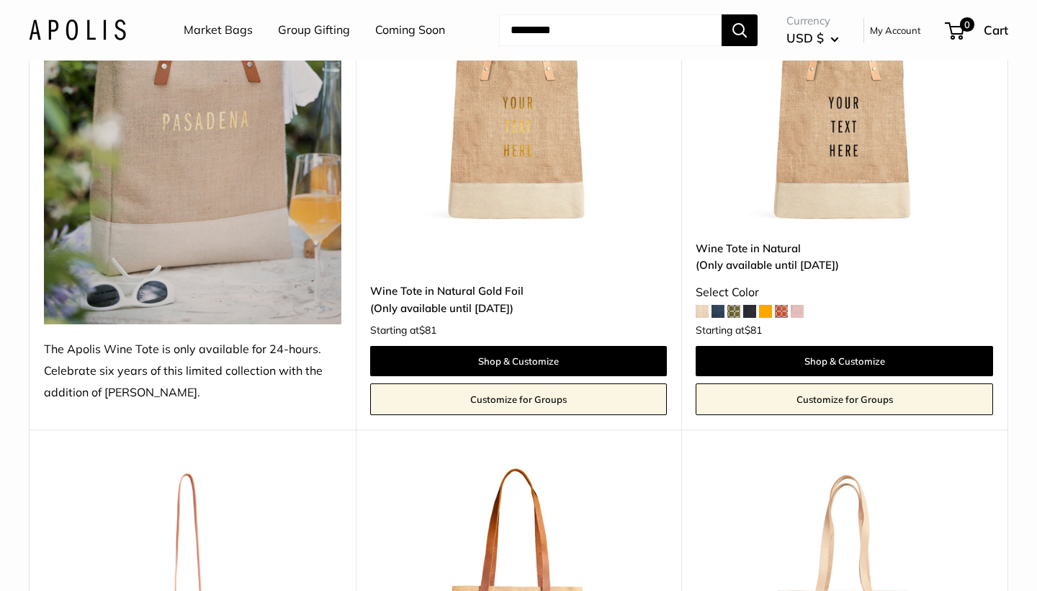
scroll to position [315, 0]
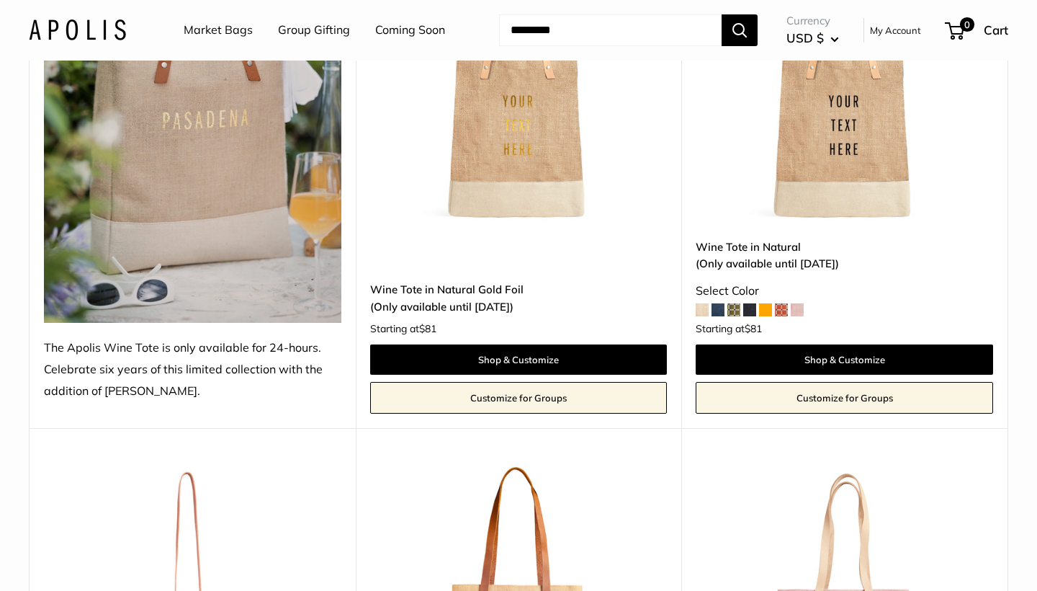
click at [738, 309] on span at bounding box center [733, 309] width 13 height 13
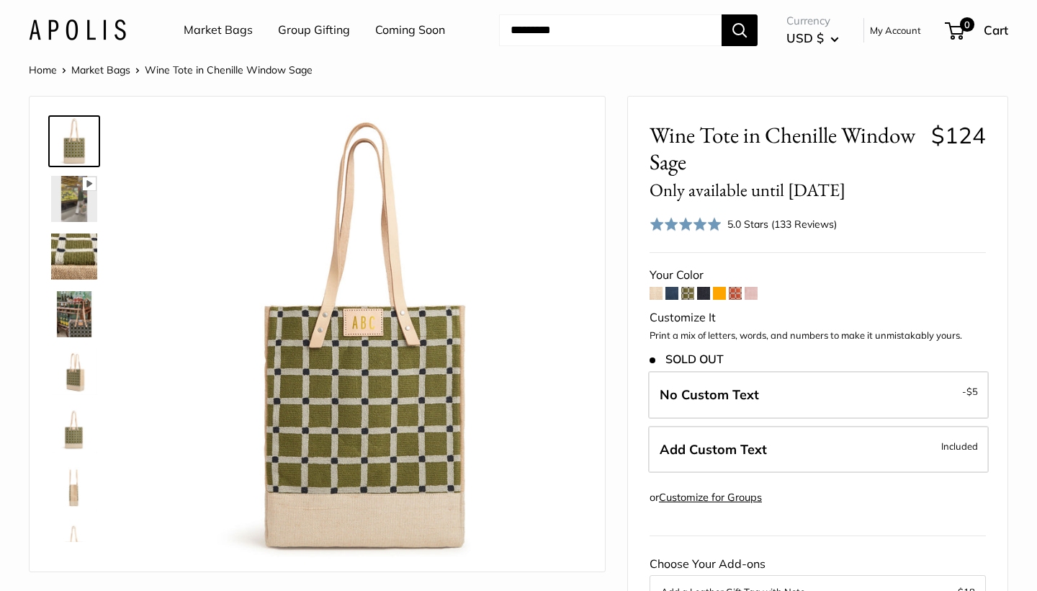
click at [748, 294] on span at bounding box center [751, 293] width 13 height 13
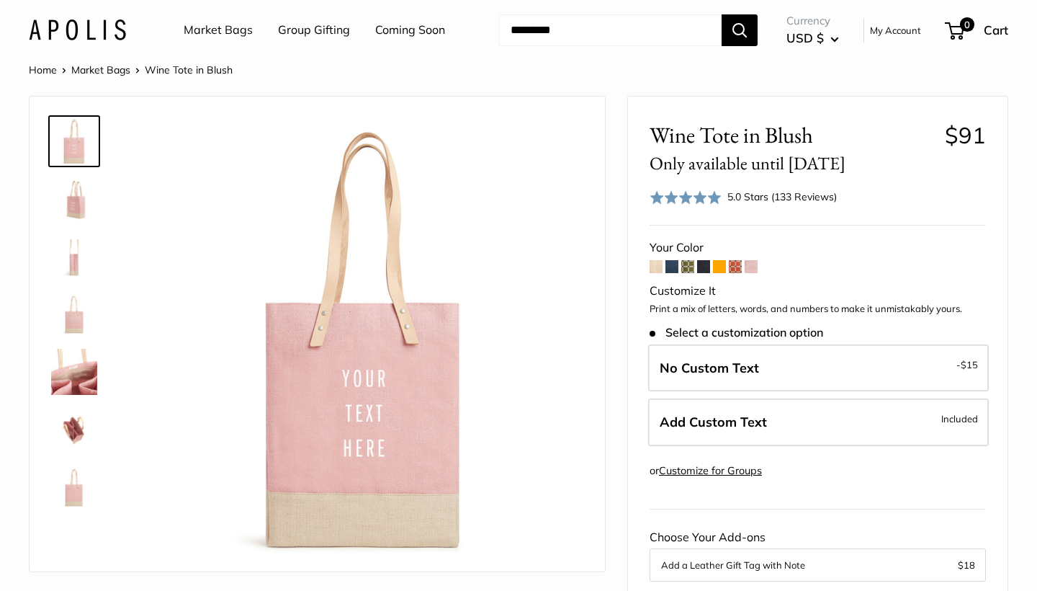
click at [735, 267] on span at bounding box center [735, 266] width 13 height 13
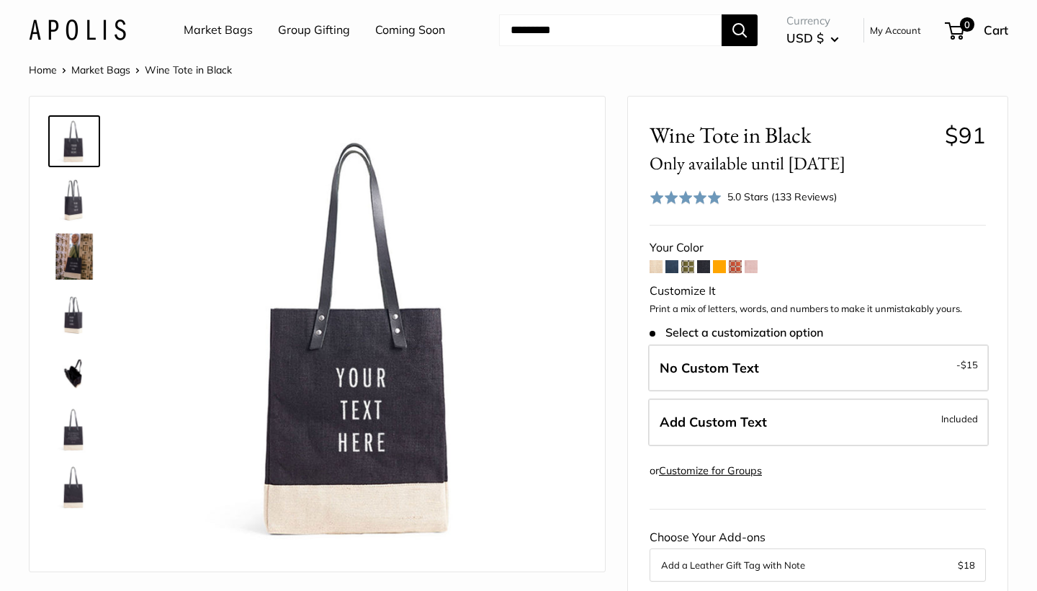
click at [731, 267] on span at bounding box center [735, 266] width 13 height 13
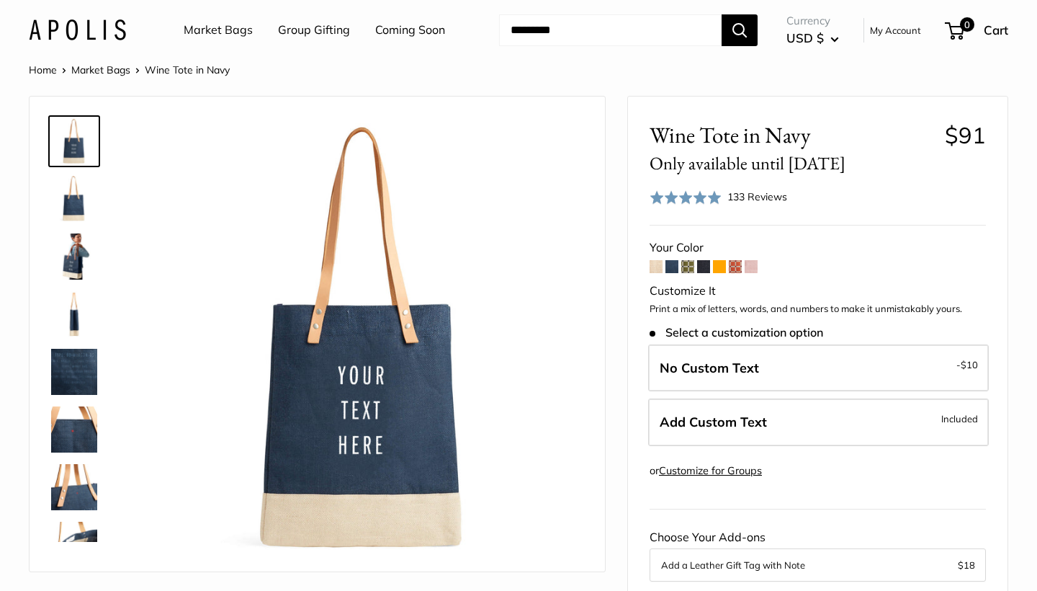
click at [657, 276] on form "Your Color Customize It Print a mix of letters, words, and numbers to make it u…" at bounding box center [818, 492] width 336 height 511
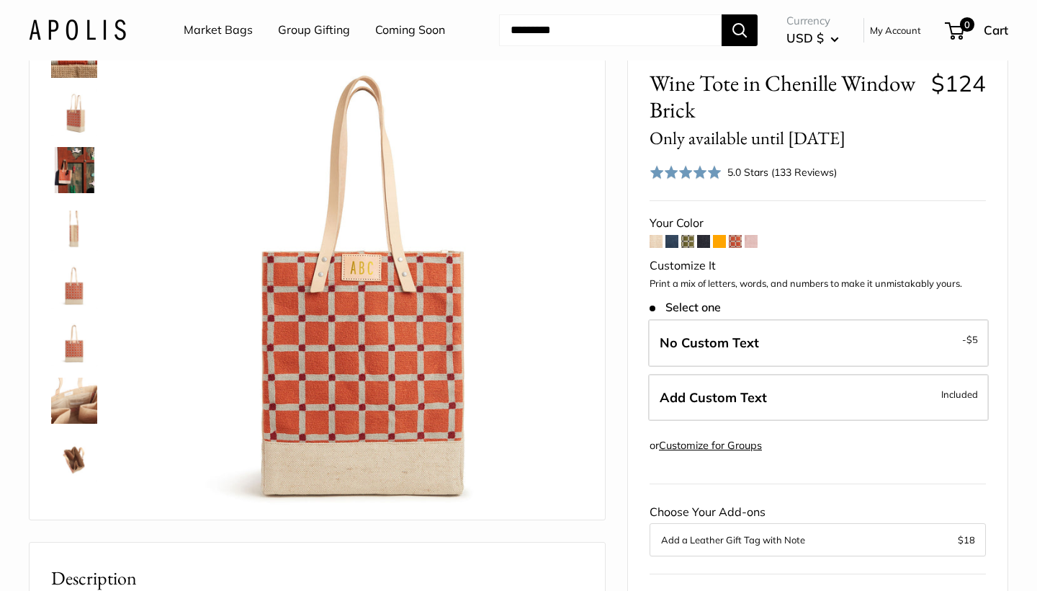
scroll to position [207, 0]
